Goal: Find specific page/section: Find specific page/section

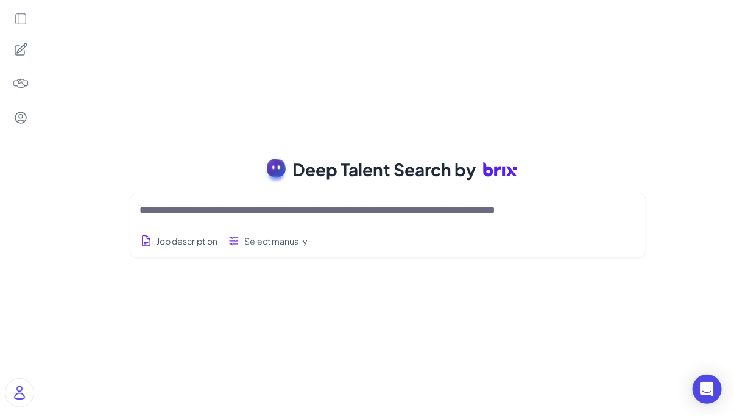
click at [29, 50] on div at bounding box center [21, 50] width 26 height 26
click at [22, 30] on div at bounding box center [20, 208] width 41 height 416
click at [22, 15] on icon at bounding box center [20, 18] width 13 height 13
